Goal: Information Seeking & Learning: Check status

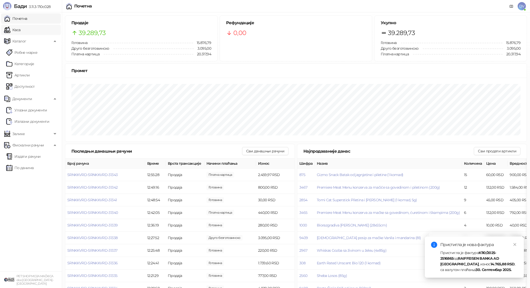
scroll to position [10, 0]
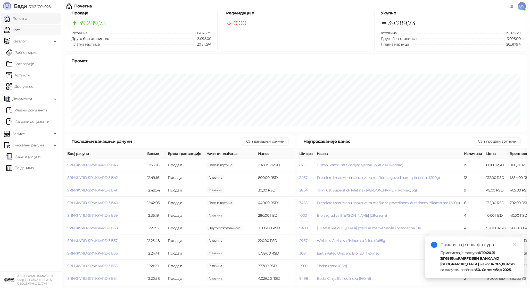
click at [20, 29] on link "Каса" at bounding box center [12, 30] width 16 height 10
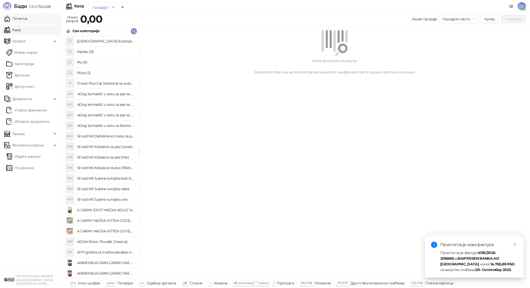
click at [27, 15] on link "Почетна" at bounding box center [15, 18] width 23 height 10
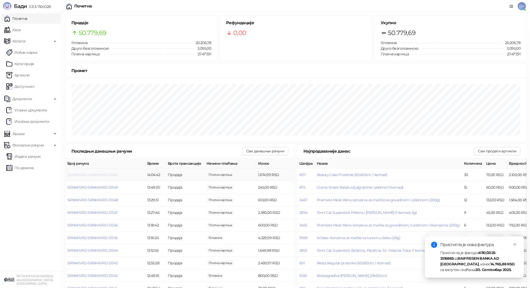
click at [98, 176] on span "SRNKKVRD-SRNKKVRD-31350" at bounding box center [92, 175] width 50 height 5
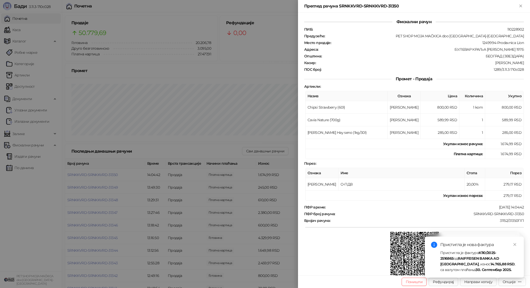
click at [34, 69] on div at bounding box center [265, 144] width 530 height 288
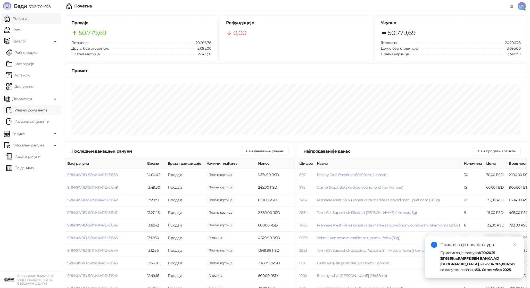
click at [40, 109] on link "Улазни документи" at bounding box center [26, 110] width 41 height 10
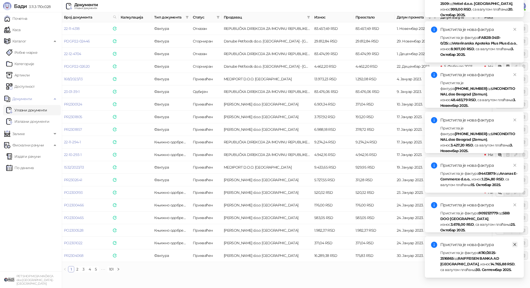
click at [513, 246] on icon "close" at bounding box center [515, 245] width 4 height 4
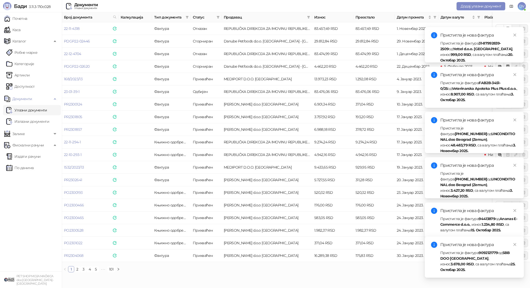
click at [513, 246] on div "Пристигла је нова фактура Пристигла је фактура 9092121779 од SBB DOO [GEOGRAPHI…" at bounding box center [473, 257] width 99 height 41
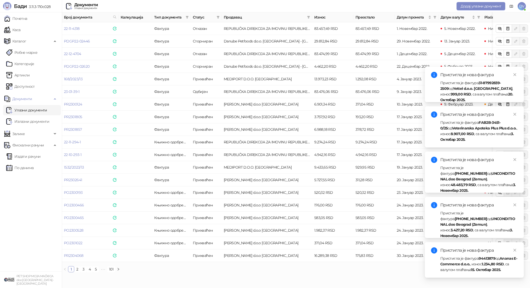
click at [515, 253] on div "Пристигла је нова фактура" at bounding box center [478, 251] width 77 height 6
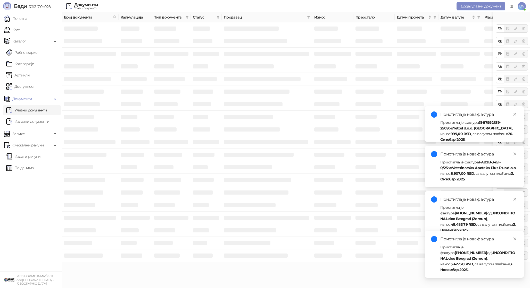
click at [515, 252] on div "Пристигла је фактура [PHONE_NUMBER] од UNCONDITIONAL doo [GEOGRAPHIC_DATA] (Zem…" at bounding box center [478, 258] width 77 height 28
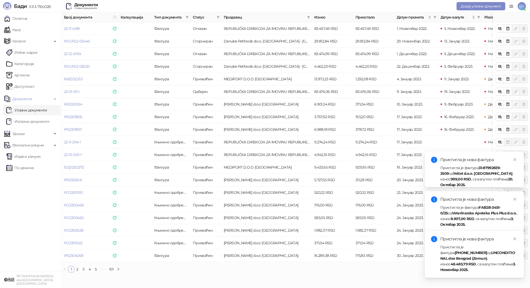
click at [514, 246] on div "Пристигла је нова фактура Пристигла је фактура [PHONE_NUMBER] од UNCONDITIONAL …" at bounding box center [473, 254] width 99 height 47
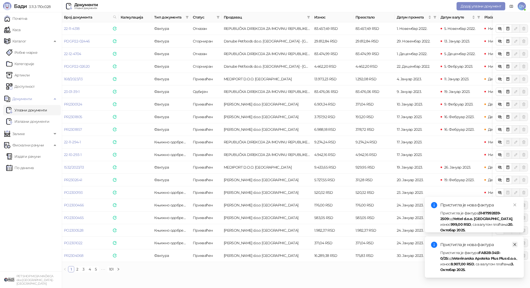
click at [513, 245] on icon "close" at bounding box center [515, 245] width 4 height 4
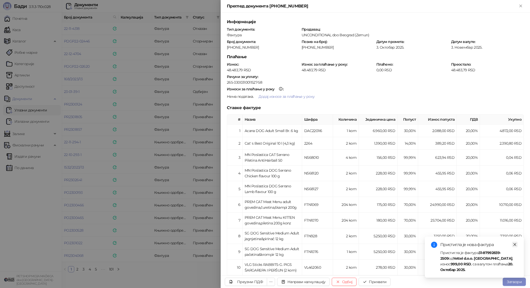
click at [514, 246] on icon "close" at bounding box center [515, 245] width 4 height 4
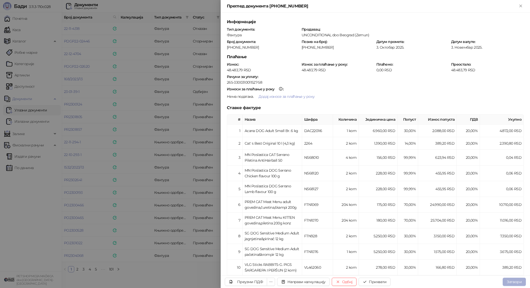
click at [513, 285] on button "Затвори" at bounding box center [513, 282] width 23 height 8
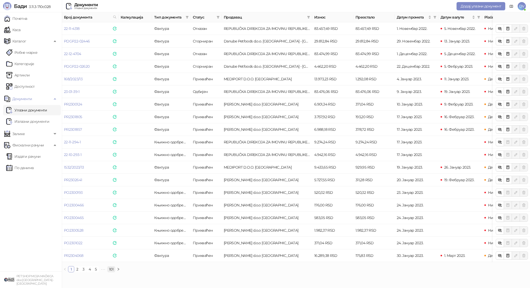
click at [113, 269] on link "101" at bounding box center [110, 270] width 7 height 6
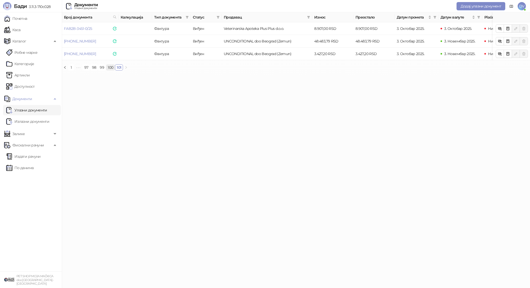
click at [110, 67] on link "100" at bounding box center [110, 68] width 8 height 6
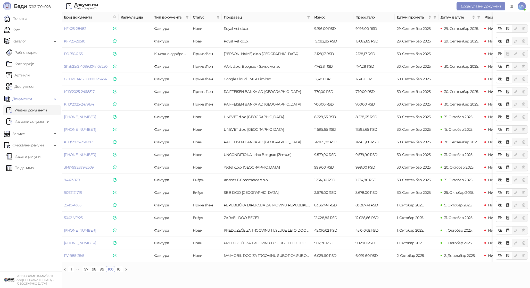
click at [101, 273] on div "Број документа Калкулација Тип документа Статус Продавац Износ Преостало Датум …" at bounding box center [296, 144] width 468 height 264
click at [101, 270] on link "99" at bounding box center [101, 270] width 7 height 6
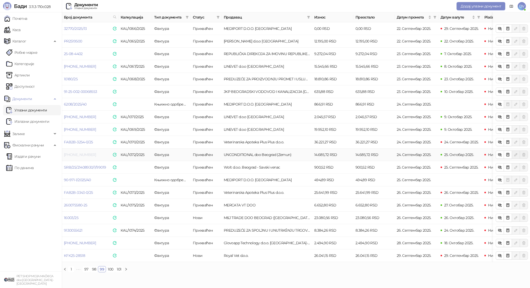
click at [81, 154] on link "[PHONE_NUMBER]" at bounding box center [80, 154] width 32 height 5
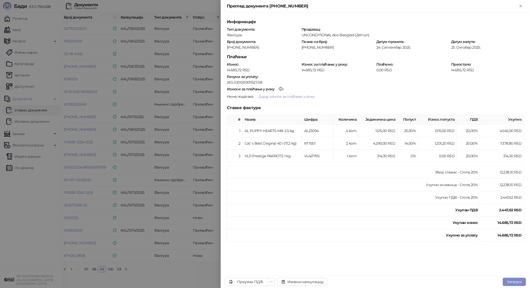
click at [169, 162] on div at bounding box center [265, 144] width 530 height 288
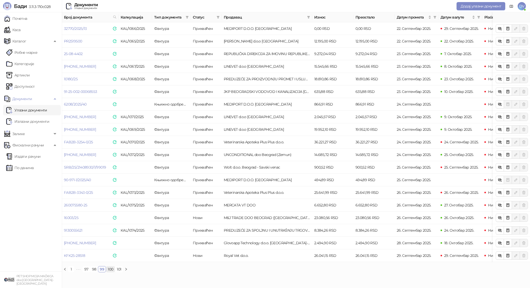
click at [110, 270] on link "100" at bounding box center [110, 270] width 8 height 6
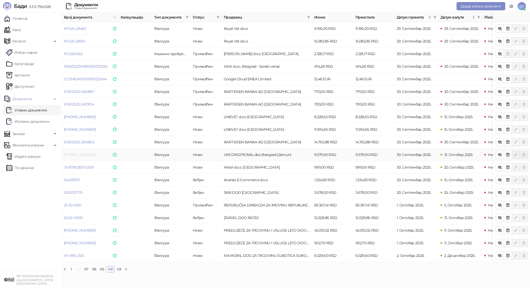
click at [75, 155] on link "[PHONE_NUMBER]" at bounding box center [80, 154] width 32 height 5
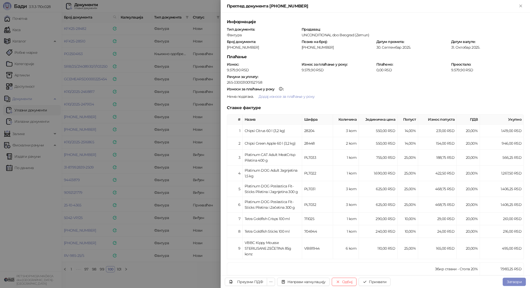
click at [93, 176] on div at bounding box center [265, 144] width 530 height 288
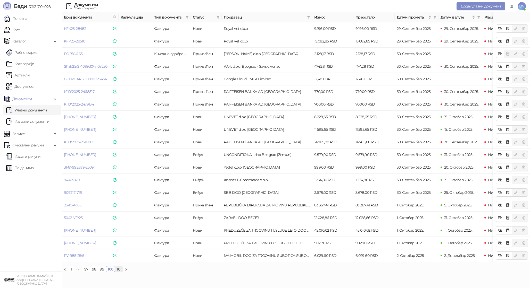
click at [118, 267] on link "101" at bounding box center [118, 270] width 7 height 6
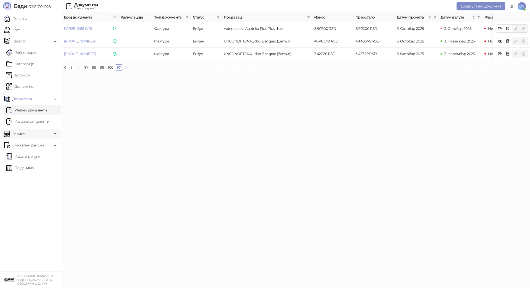
click at [35, 130] on span "Залихе" at bounding box center [28, 134] width 48 height 10
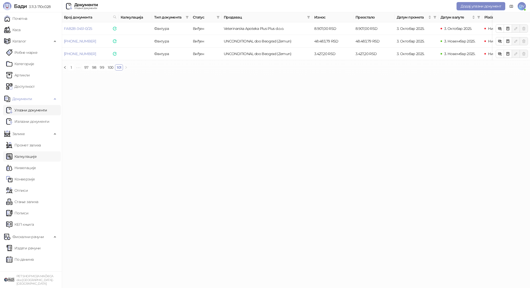
click at [31, 158] on link "Калкулације" at bounding box center [21, 156] width 30 height 10
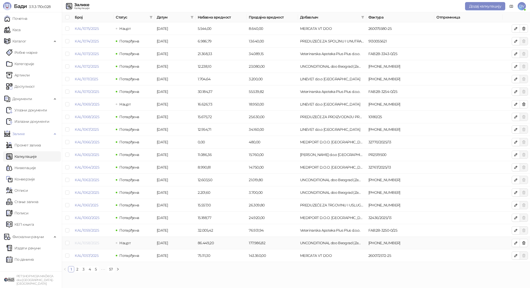
click at [88, 243] on link "KAL/1058/2025" at bounding box center [87, 243] width 24 height 5
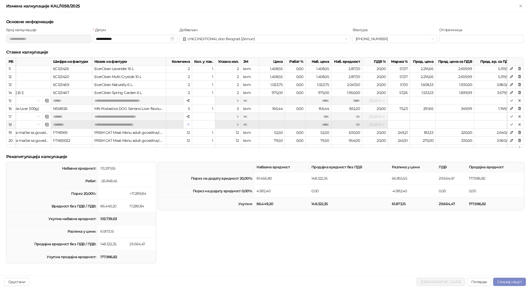
scroll to position [81, 121]
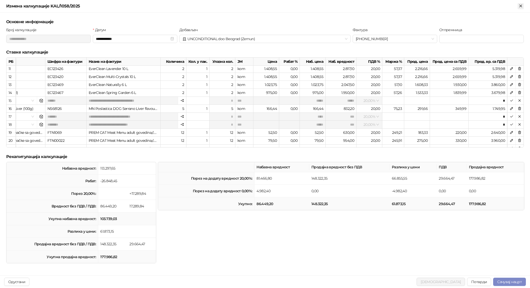
click at [521, 5] on icon "Close" at bounding box center [520, 6] width 5 height 5
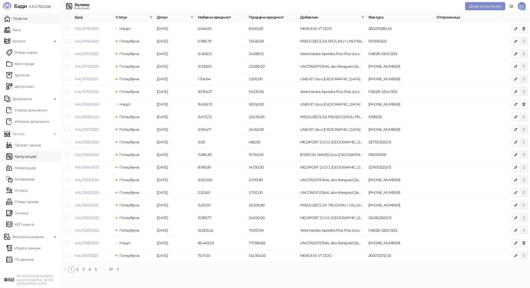
click at [27, 18] on link "Почетна" at bounding box center [15, 18] width 23 height 10
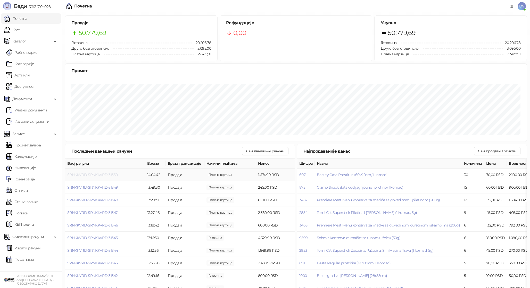
click at [100, 175] on span "SRNKKVRD-SRNKKVRD-31350" at bounding box center [92, 175] width 50 height 5
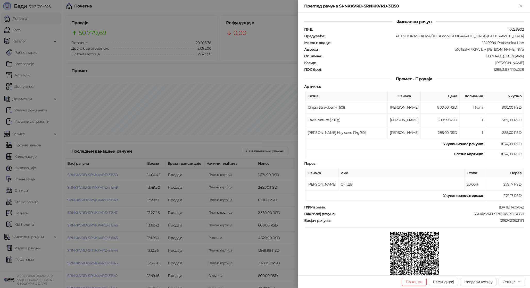
click at [106, 190] on div at bounding box center [265, 144] width 530 height 288
